Goal: Book appointment/travel/reservation

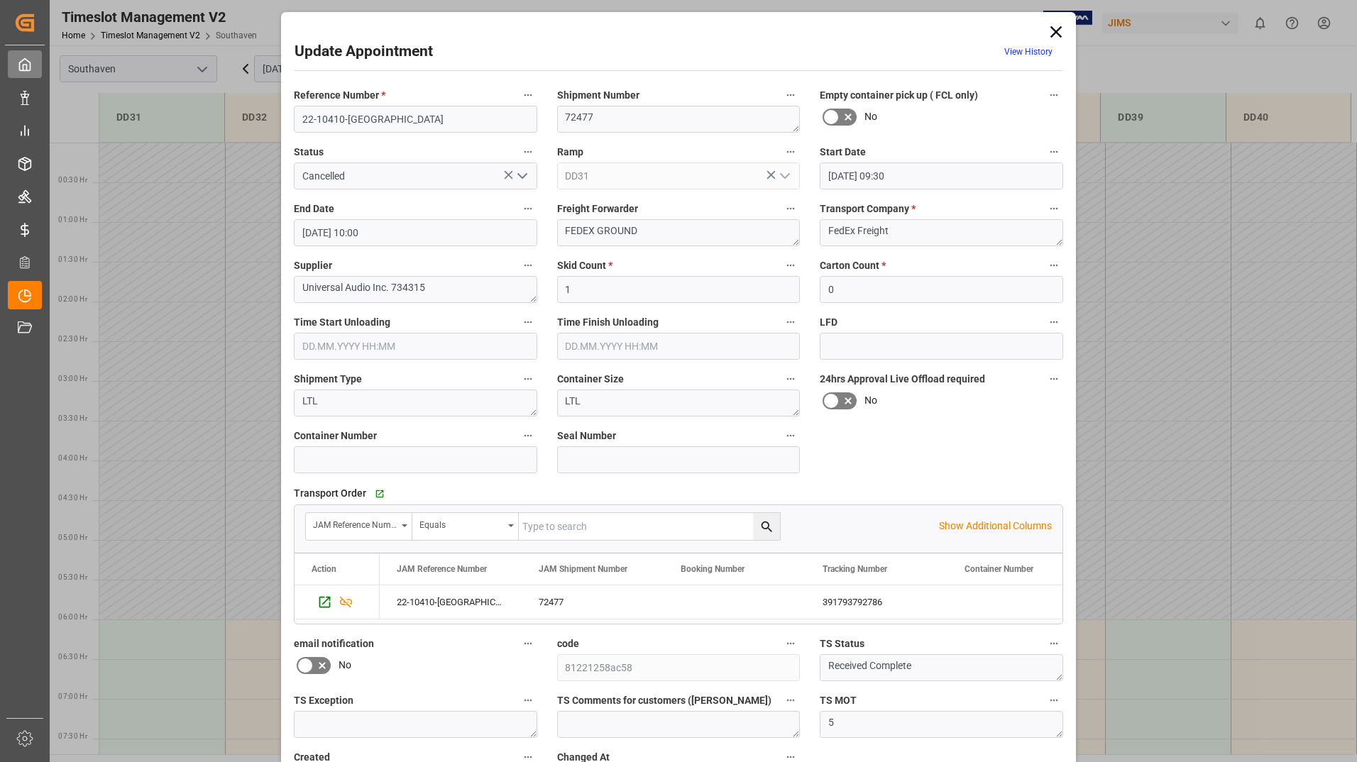
scroll to position [573, 0]
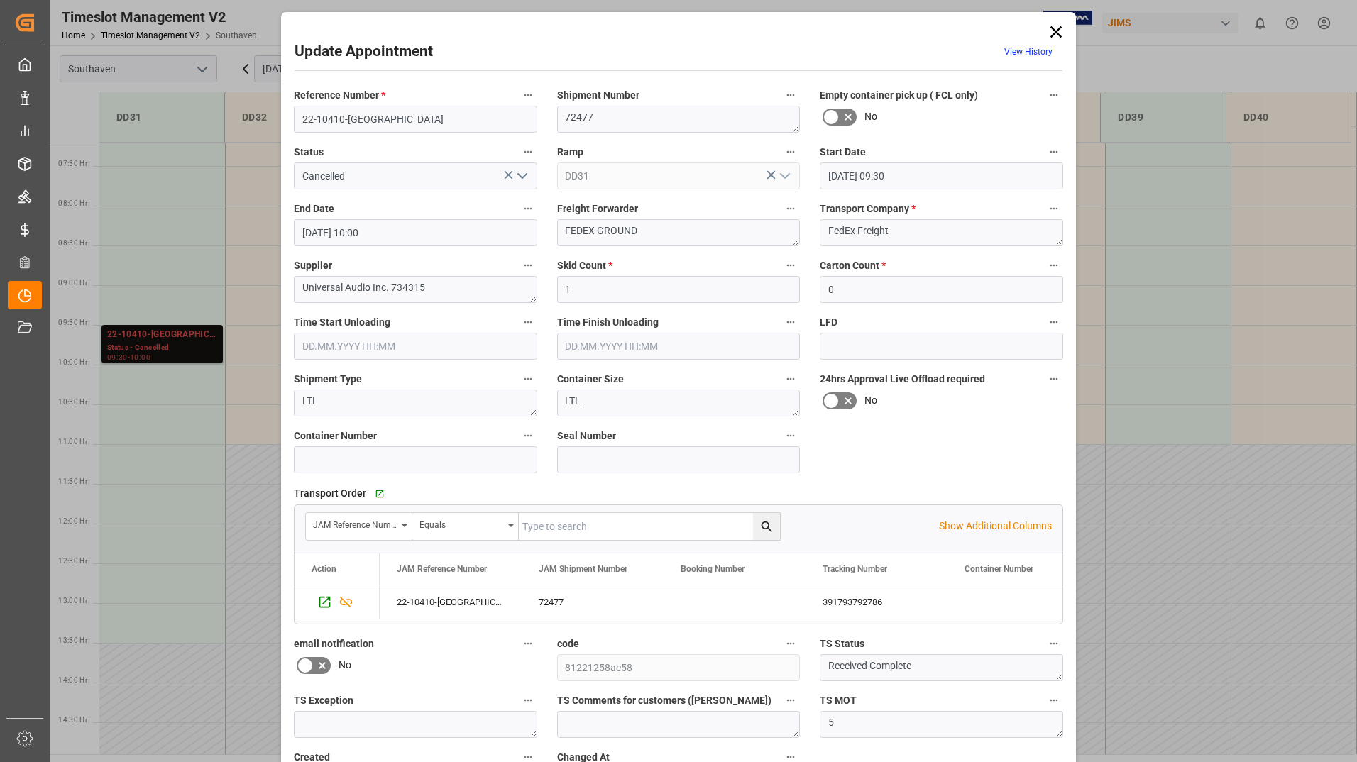
click at [1057, 33] on icon at bounding box center [1056, 32] width 20 height 20
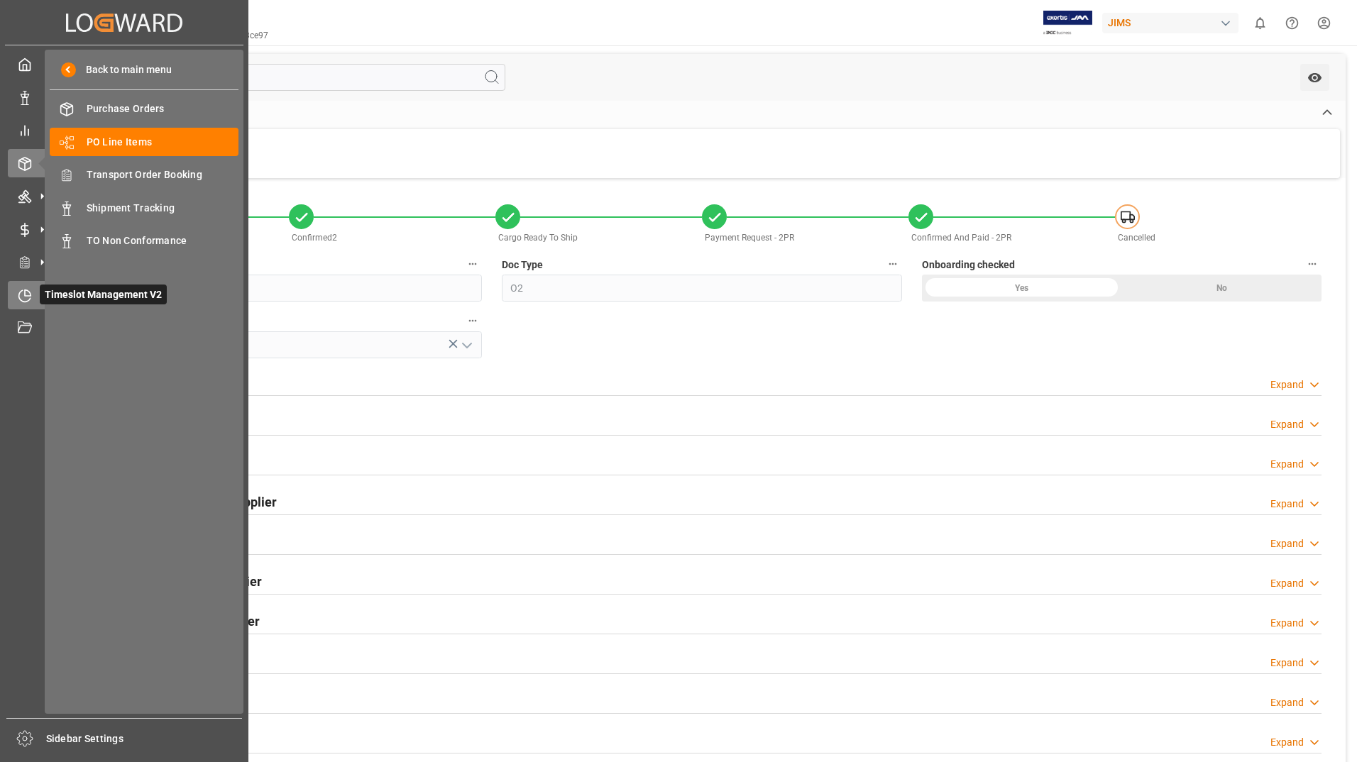
click at [140, 296] on span "Timeslot Management V2" at bounding box center [103, 295] width 127 height 20
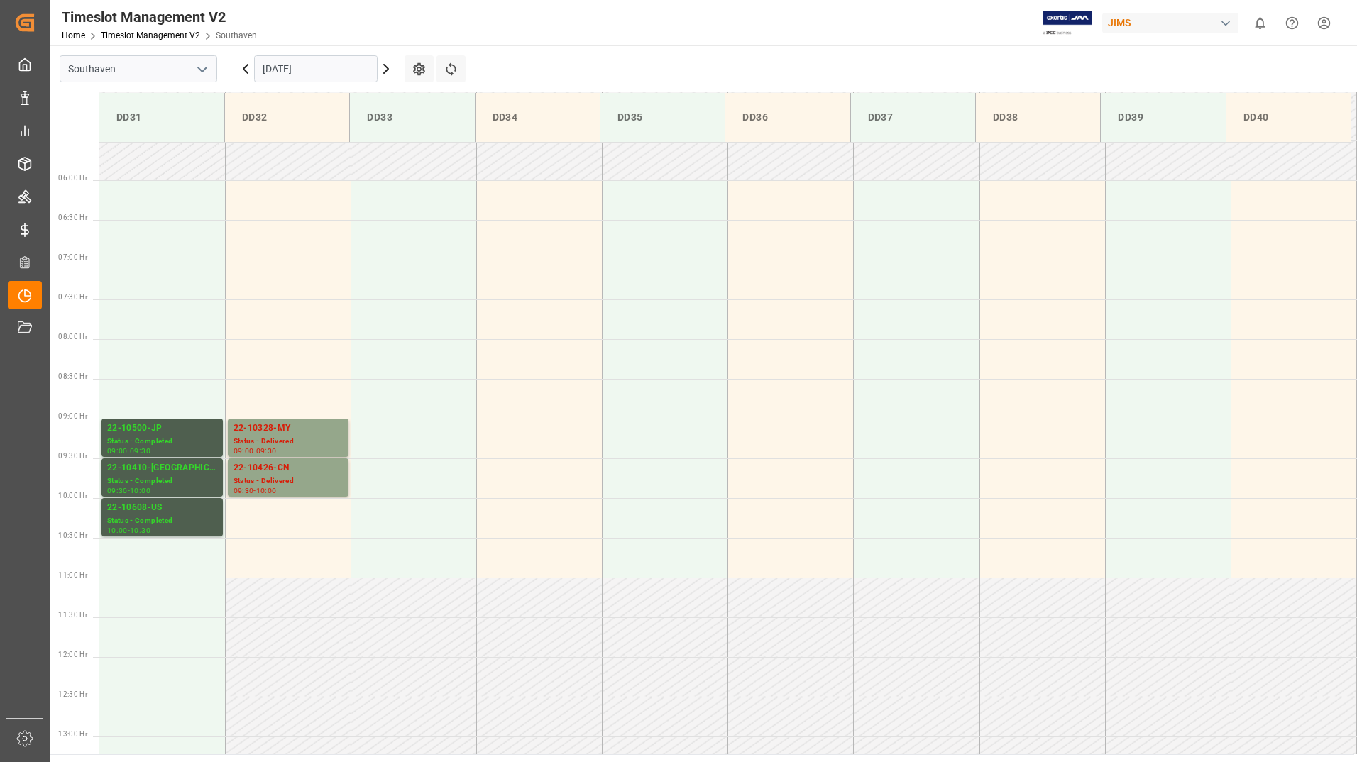
scroll to position [510, 0]
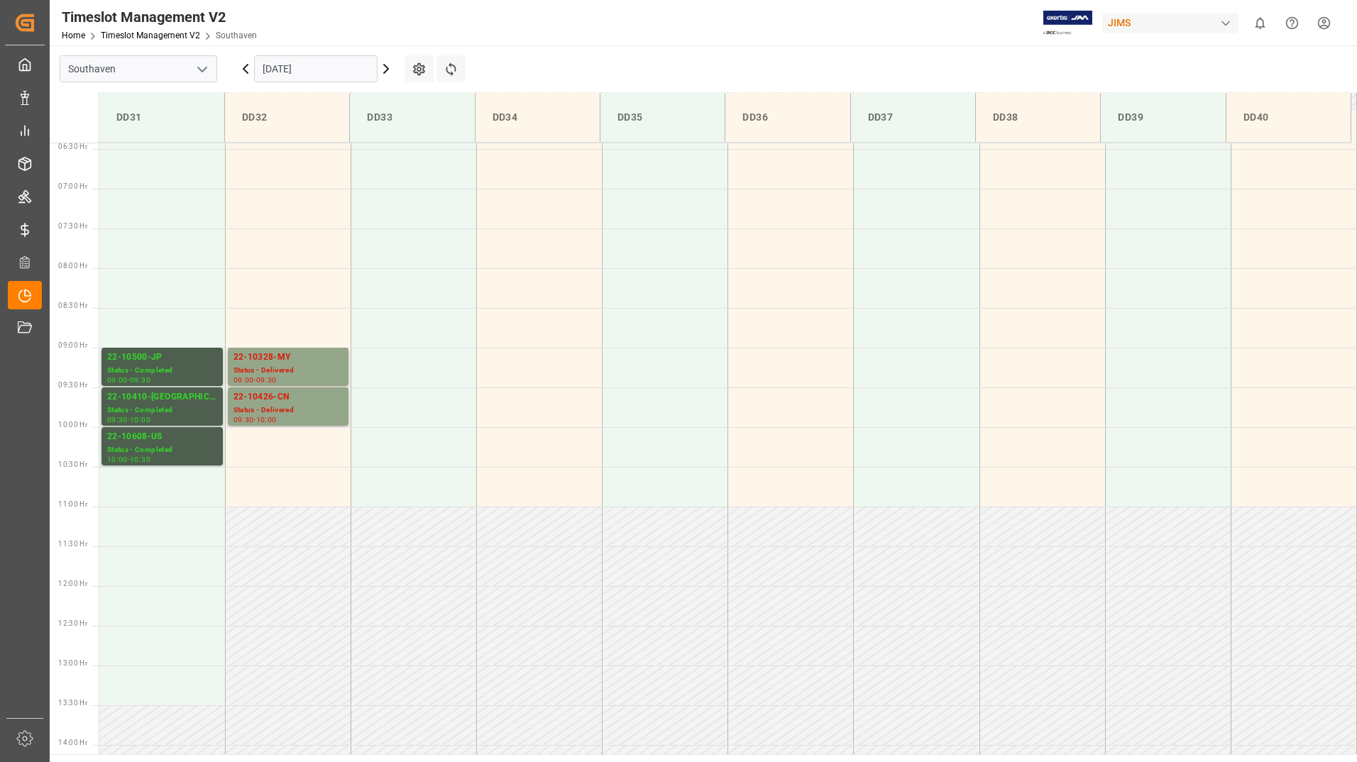
click at [388, 71] on icon at bounding box center [385, 68] width 17 height 17
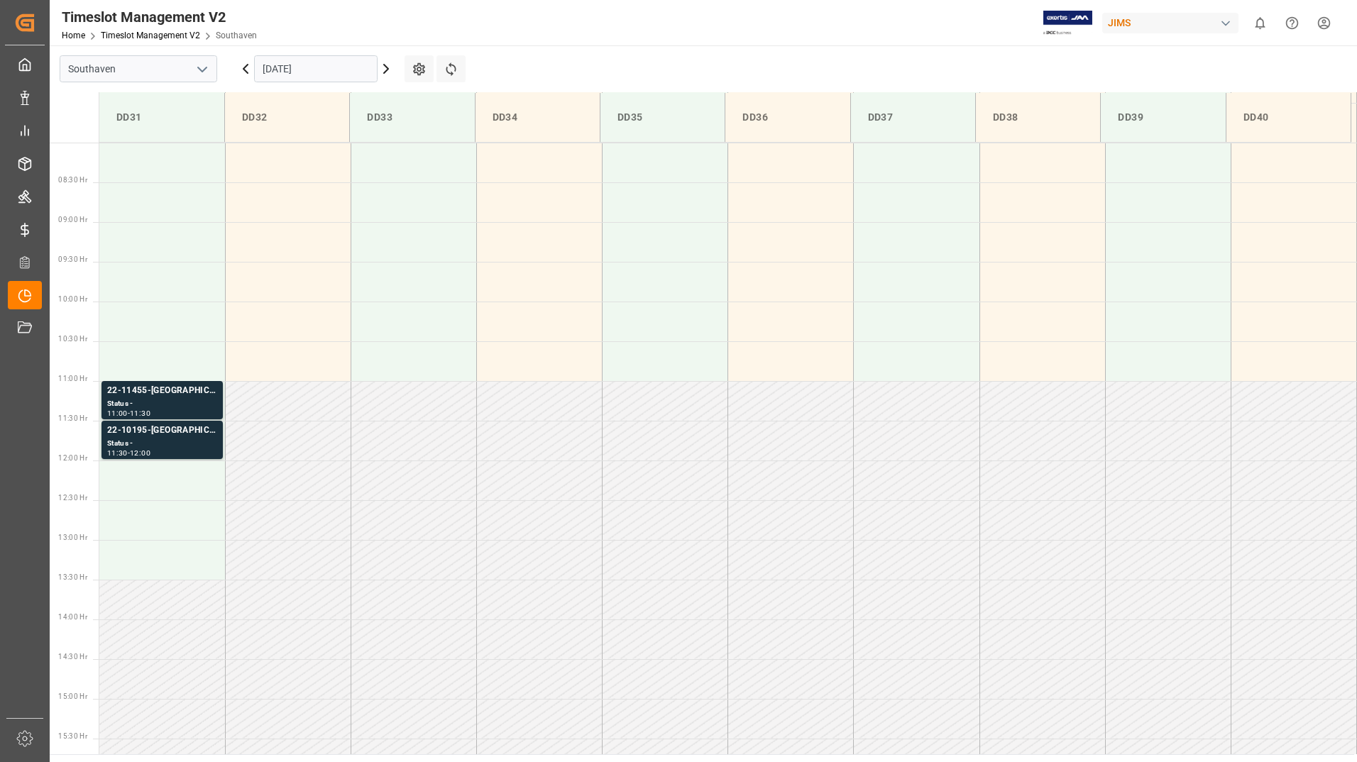
scroll to position [587, 0]
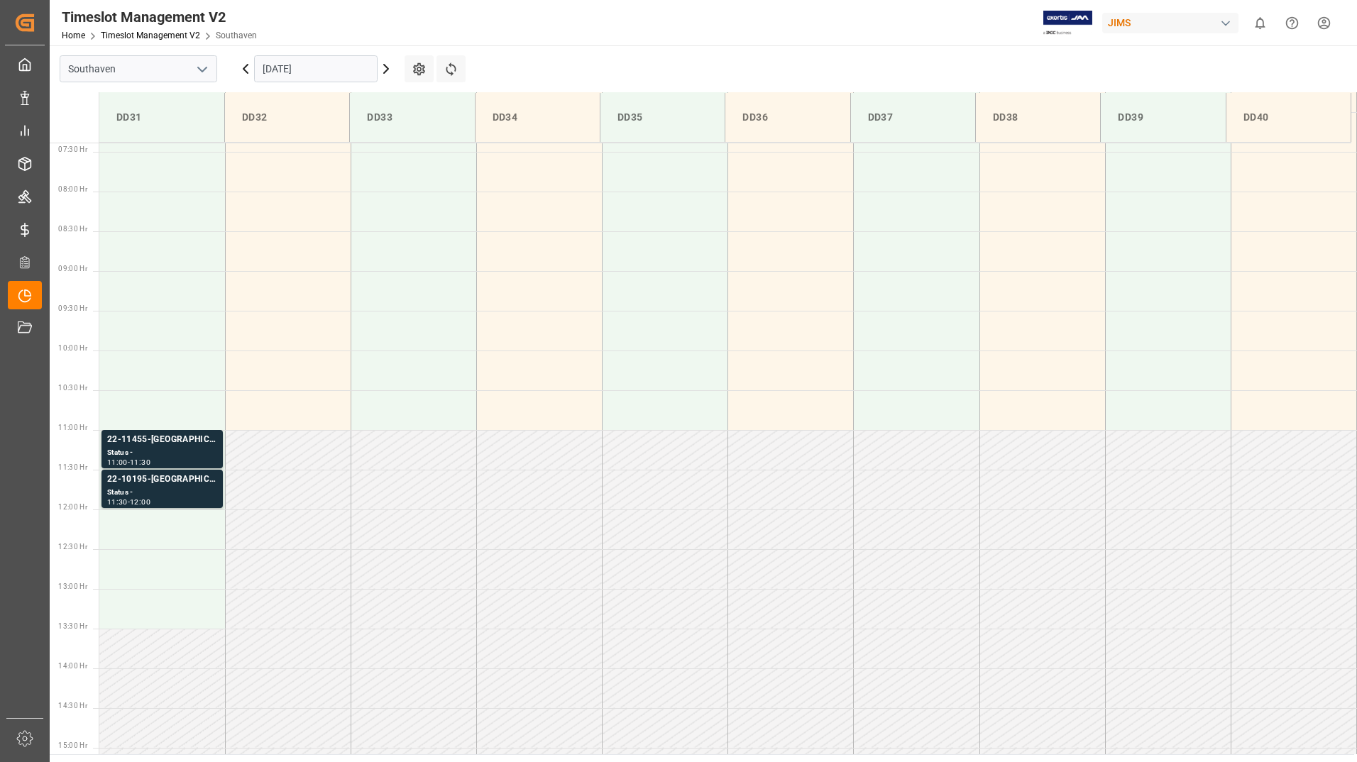
click at [387, 67] on icon at bounding box center [386, 69] width 4 height 9
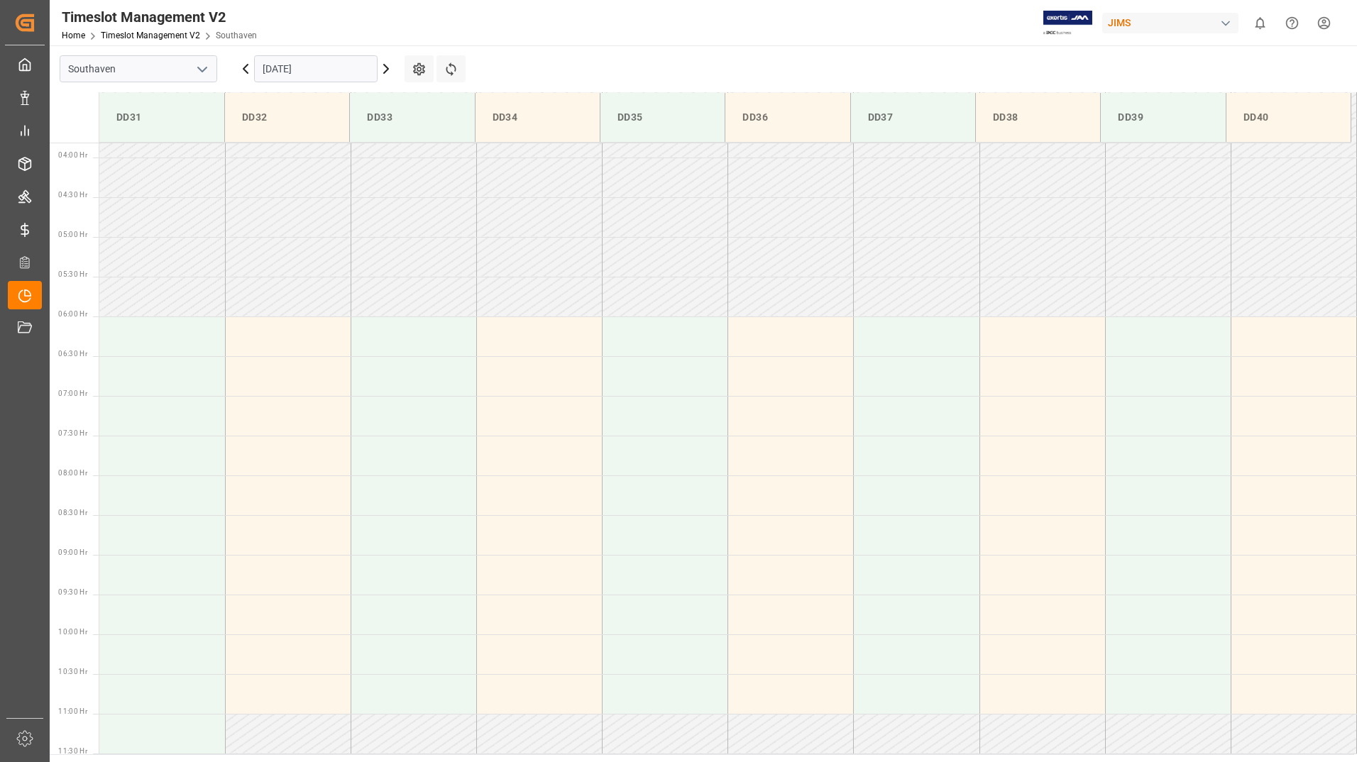
scroll to position [0, 0]
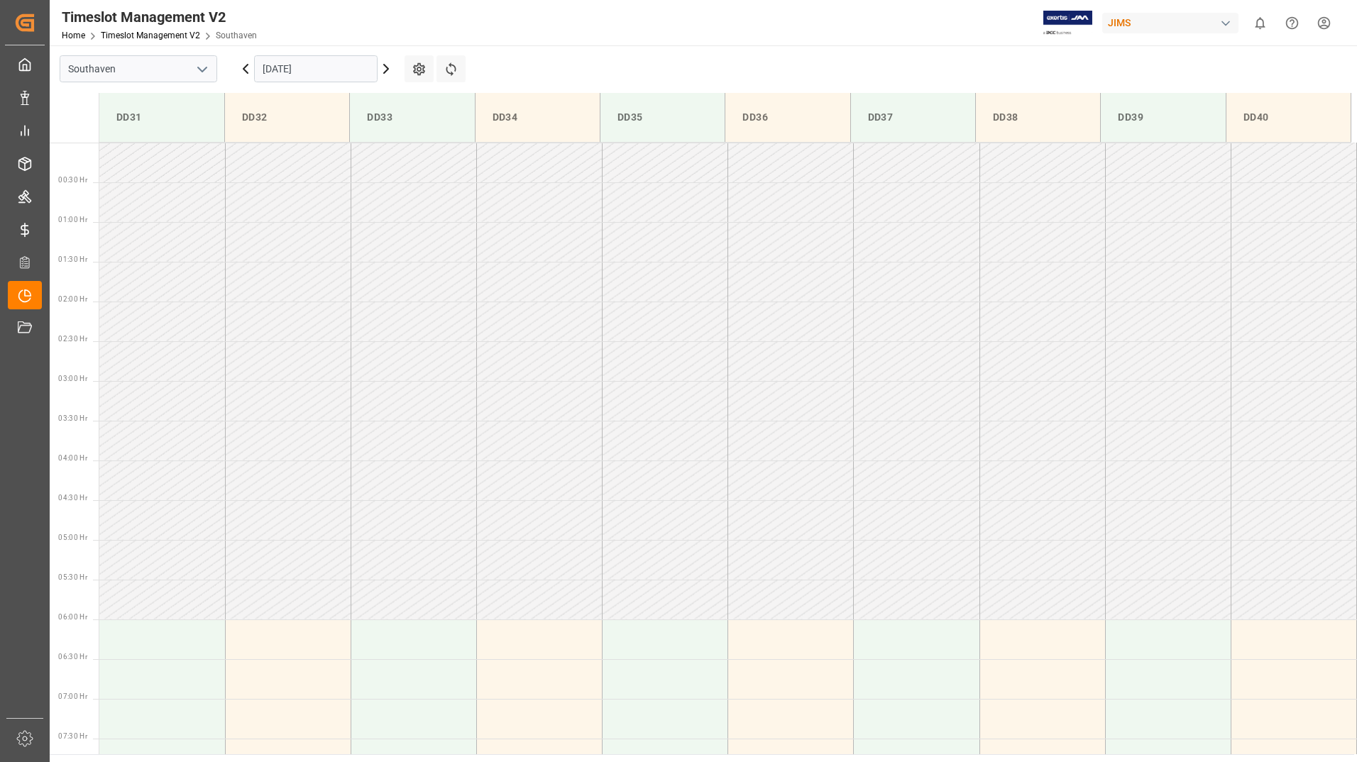
click at [385, 67] on icon at bounding box center [385, 68] width 17 height 17
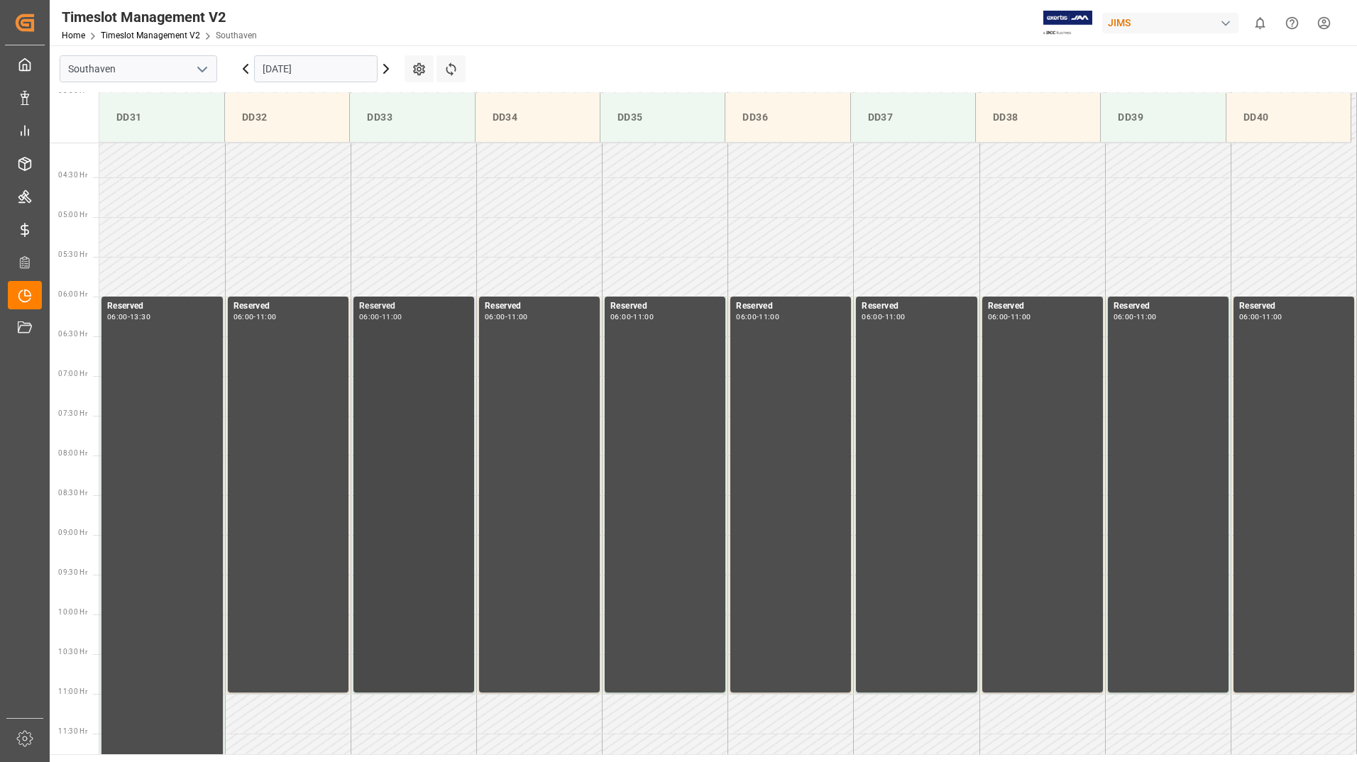
scroll to position [297, 0]
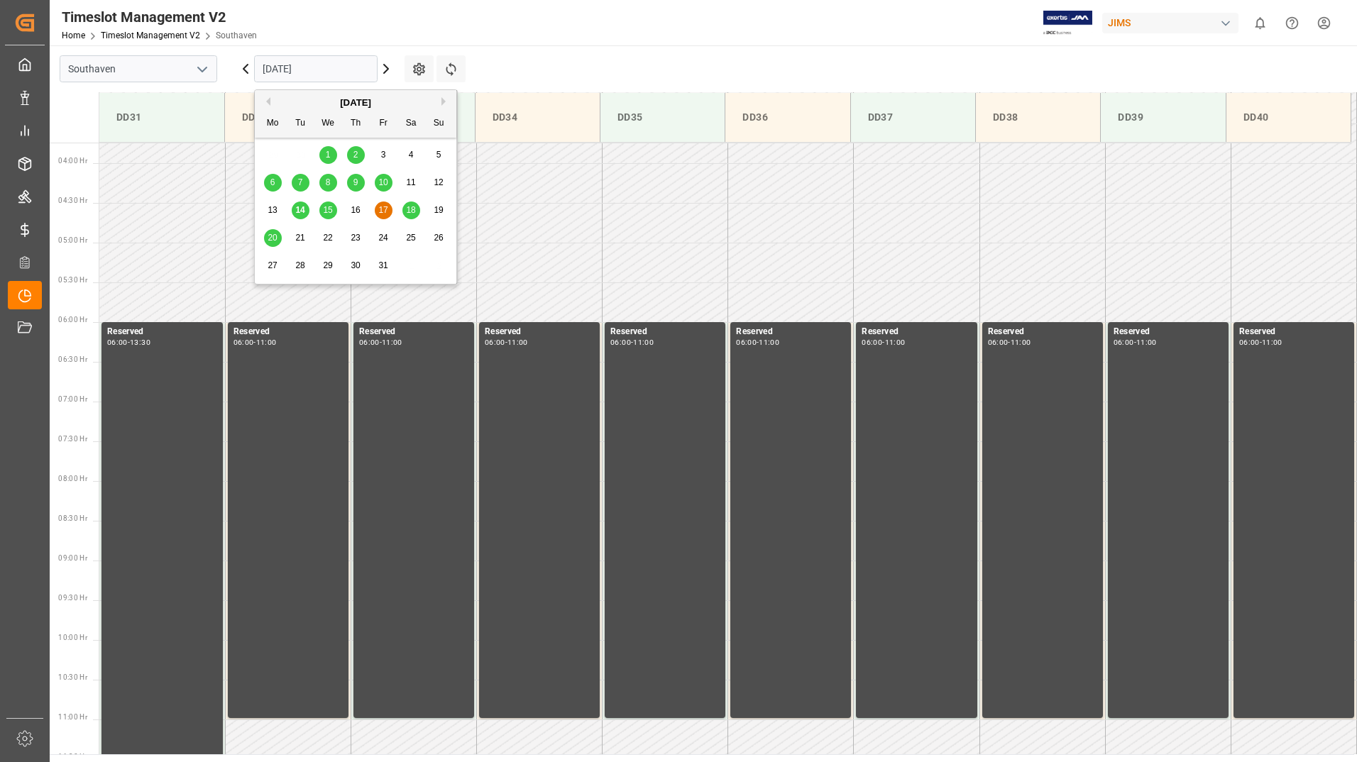
click at [325, 71] on input "[DATE]" at bounding box center [315, 68] width 123 height 27
click at [272, 242] on span "20" at bounding box center [271, 238] width 9 height 10
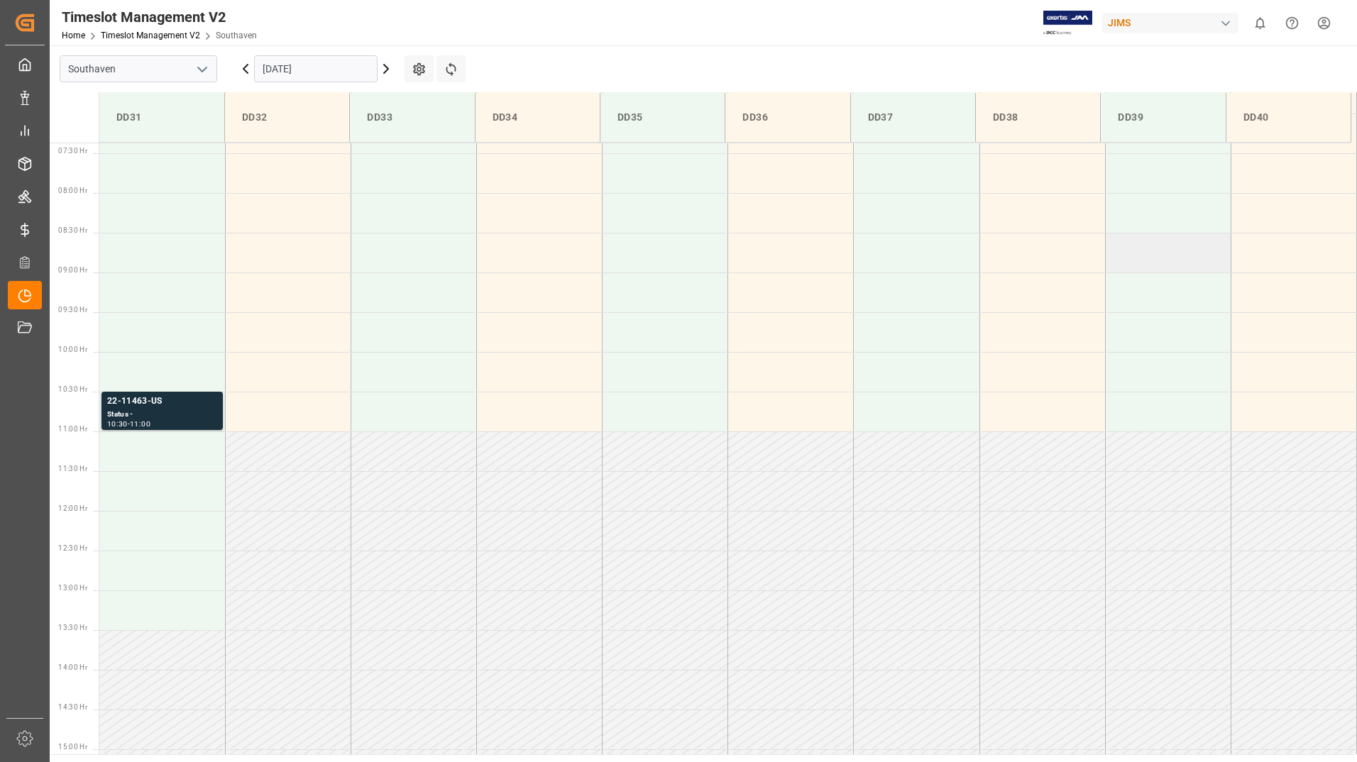
scroll to position [581, 0]
